Goal: Information Seeking & Learning: Find specific fact

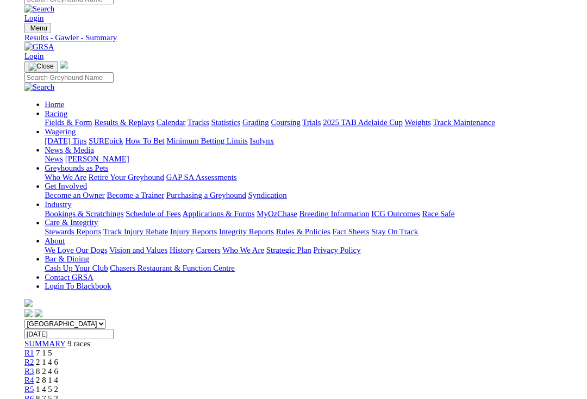
scroll to position [11, 16]
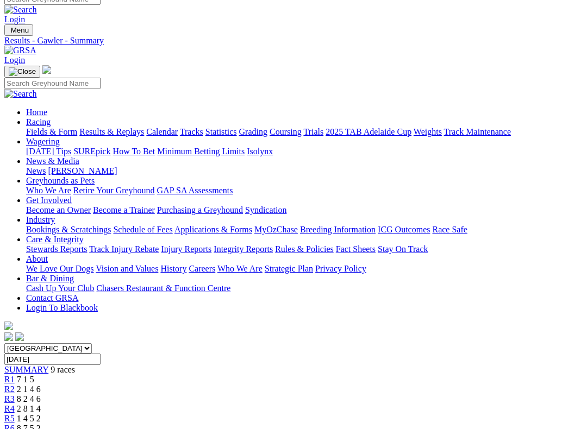
click at [129, 127] on link "Results & Replays" at bounding box center [111, 131] width 65 height 9
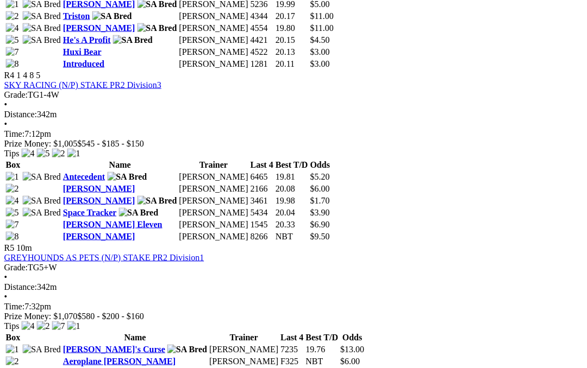
scroll to position [990, 13]
